Goal: Transaction & Acquisition: Purchase product/service

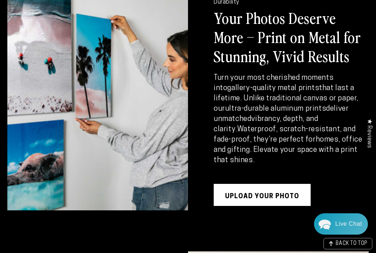
scroll to position [854, 0]
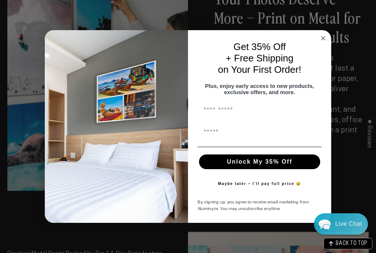
click at [323, 34] on circle "Close dialog" at bounding box center [323, 38] width 8 height 8
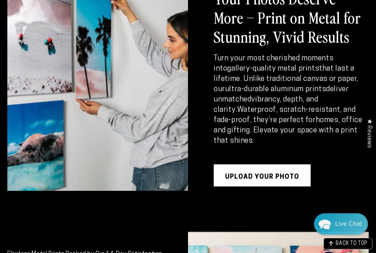
click at [245, 173] on link "UPLOAD YOUR PHOTO" at bounding box center [262, 175] width 97 height 22
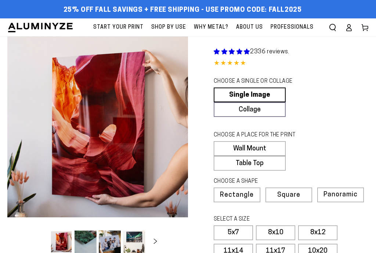
select select "**********"
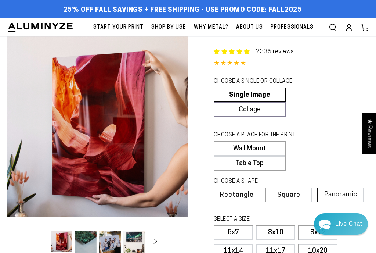
click at [337, 198] on span "Panoramic" at bounding box center [341, 194] width 33 height 7
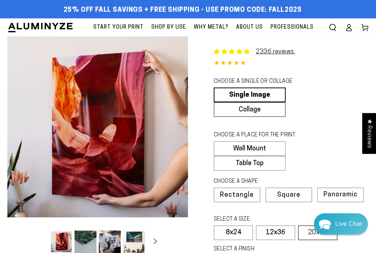
click at [309, 240] on label "20x60" at bounding box center [317, 232] width 39 height 15
click at [273, 152] on label "Wall Mount" at bounding box center [250, 148] width 72 height 15
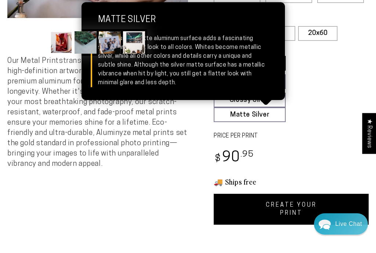
scroll to position [190, 0]
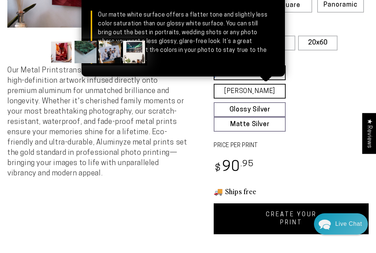
click at [247, 93] on link "Matte White Matte White Our matte white surface offers a flatter tone and sligh…" at bounding box center [250, 91] width 72 height 15
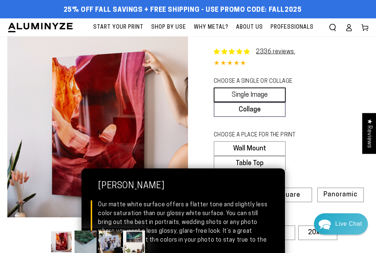
scroll to position [0, 0]
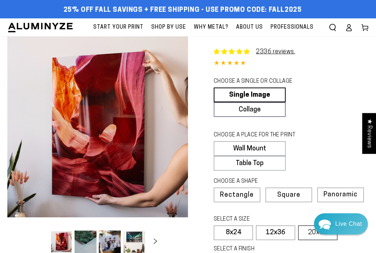
click at [317, 240] on label "20x60" at bounding box center [317, 232] width 39 height 15
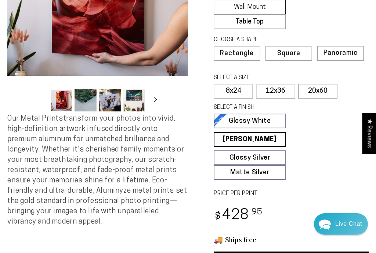
scroll to position [194, 0]
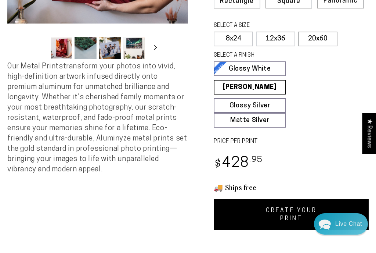
click at [262, 229] on link "CREATE YOUR PRINT" at bounding box center [291, 214] width 155 height 31
